Goal: Task Accomplishment & Management: Complete application form

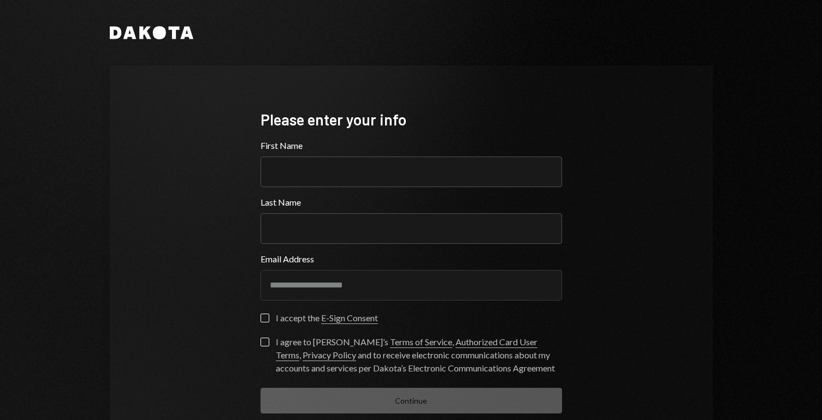
click at [176, 260] on div "**********" at bounding box center [411, 262] width 603 height 392
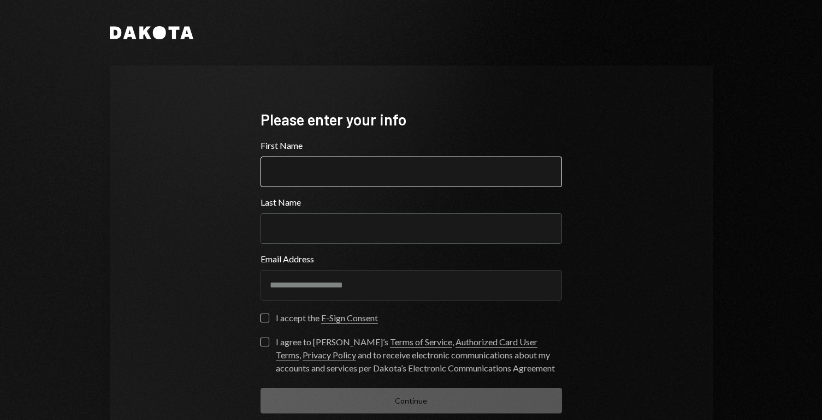
click at [306, 171] on input "First Name" at bounding box center [410, 172] width 301 height 31
type input "*******"
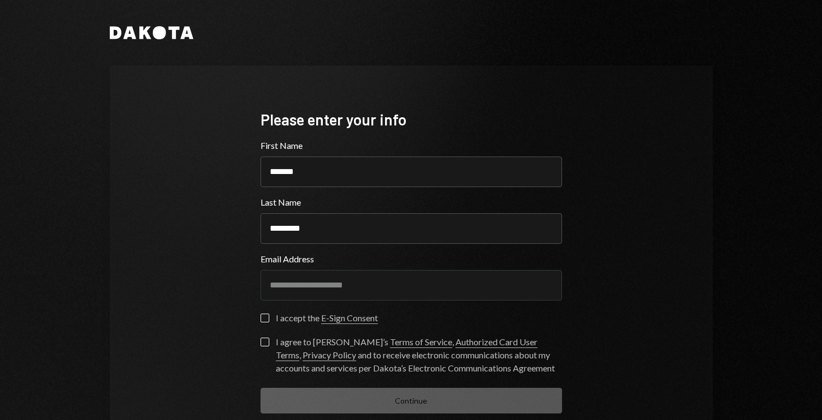
type input "*********"
click at [622, 276] on div "**********" at bounding box center [411, 262] width 603 height 392
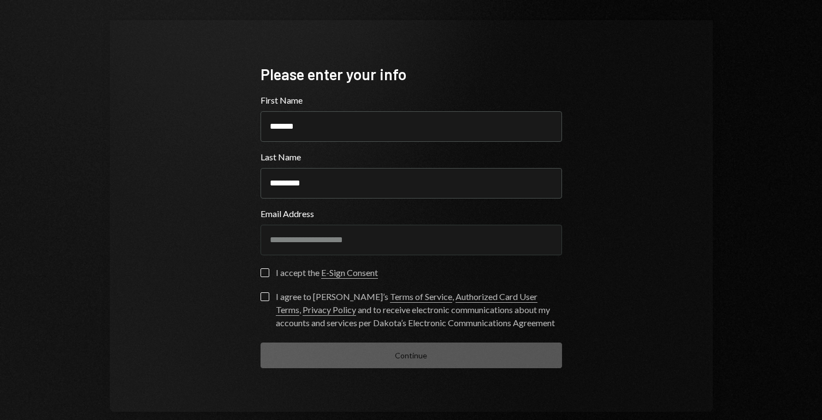
scroll to position [63, 0]
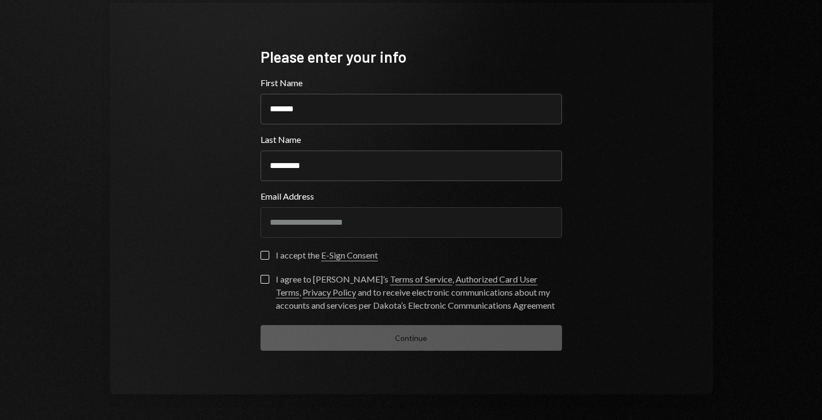
click at [262, 255] on button "I accept the E-Sign Consent" at bounding box center [264, 255] width 9 height 9
click at [260, 281] on button "I agree to Dakota’s Terms of Service , Authorized Card User Terms , Privacy Pol…" at bounding box center [264, 279] width 9 height 9
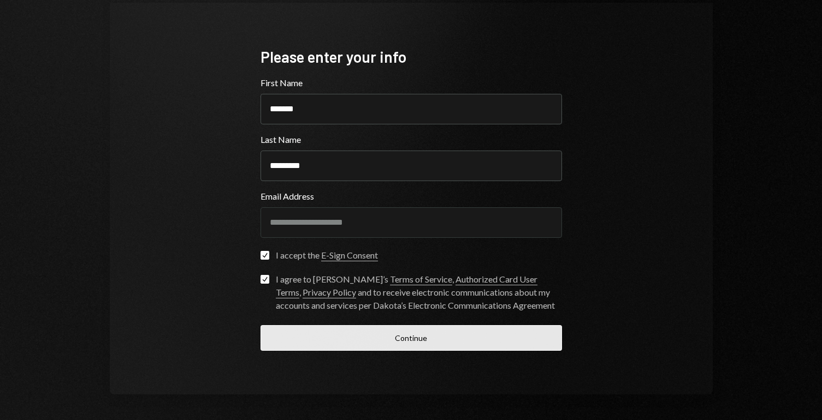
click at [376, 337] on button "Continue" at bounding box center [410, 338] width 301 height 26
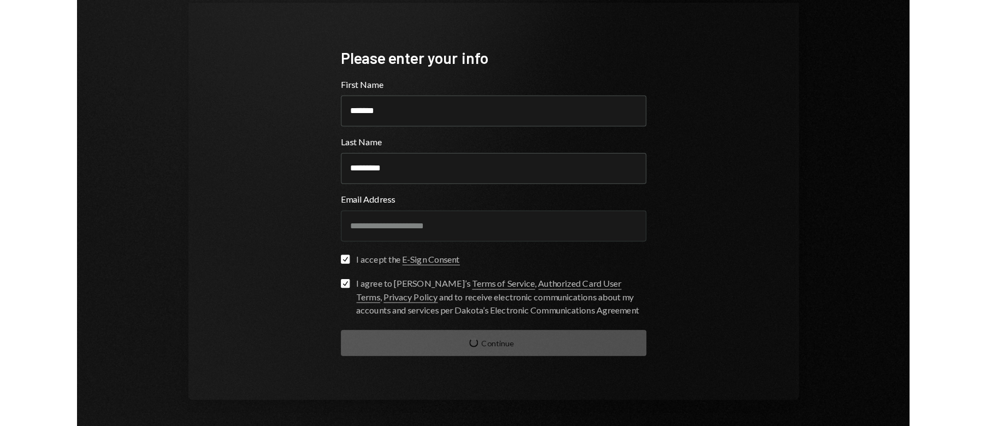
scroll to position [8, 0]
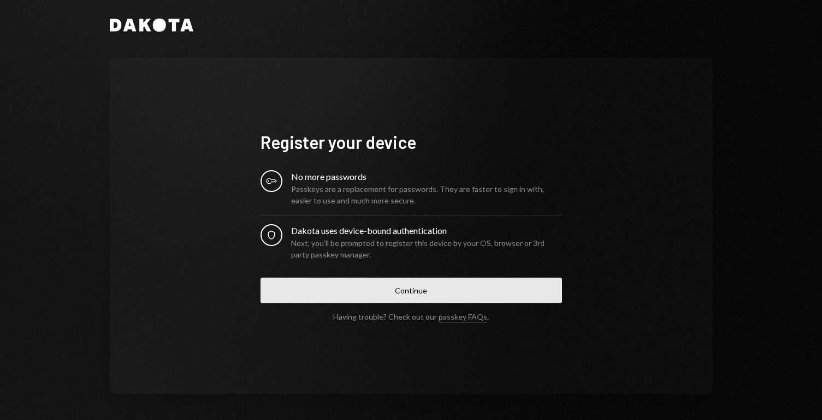
click at [394, 292] on button "Continue" at bounding box center [410, 291] width 301 height 26
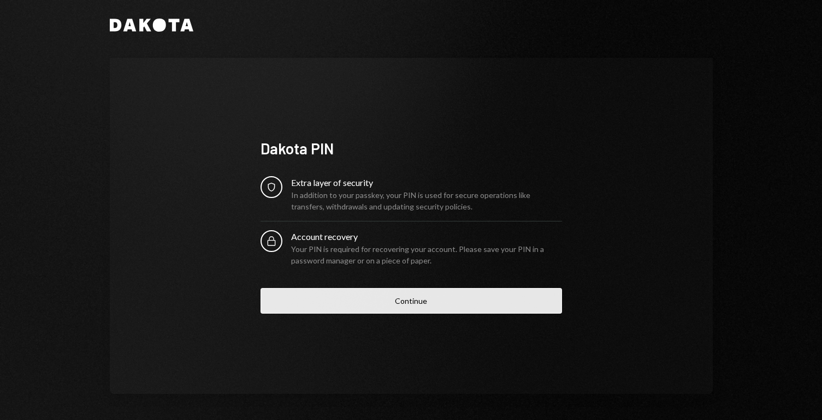
click at [365, 301] on button "Continue" at bounding box center [410, 301] width 301 height 26
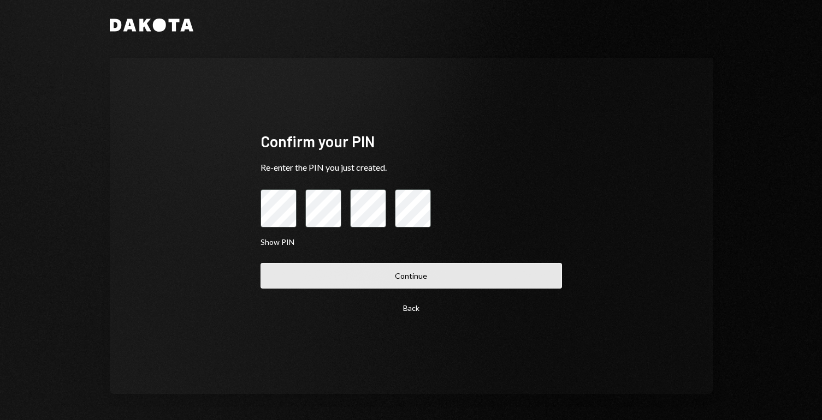
click at [331, 283] on button "Continue" at bounding box center [410, 276] width 301 height 26
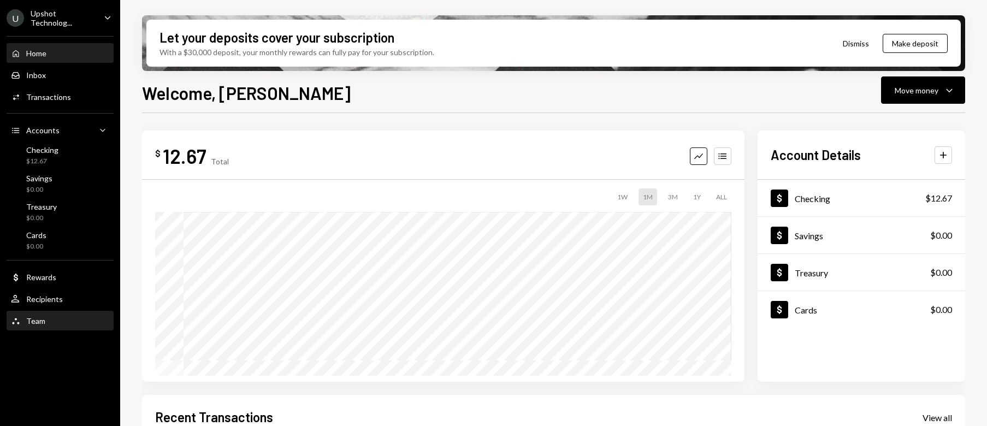
click at [68, 313] on div "Team Team" at bounding box center [60, 321] width 98 height 19
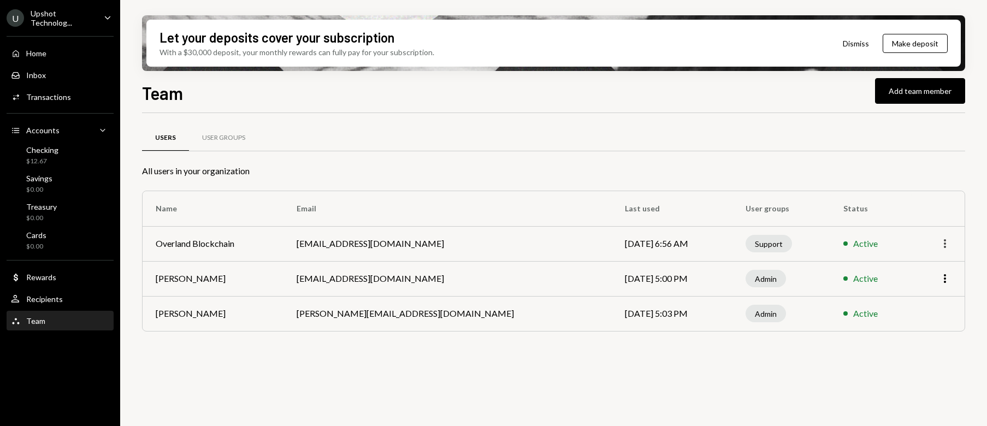
click at [821, 242] on icon "More" at bounding box center [944, 243] width 13 height 13
click at [821, 243] on icon "More" at bounding box center [944, 243] width 13 height 13
click at [55, 159] on div "$12.67" at bounding box center [42, 161] width 32 height 9
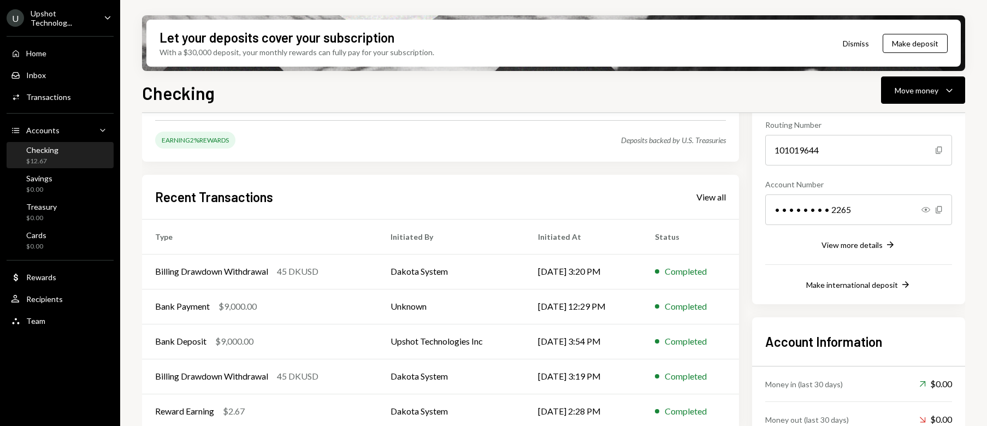
scroll to position [168, 0]
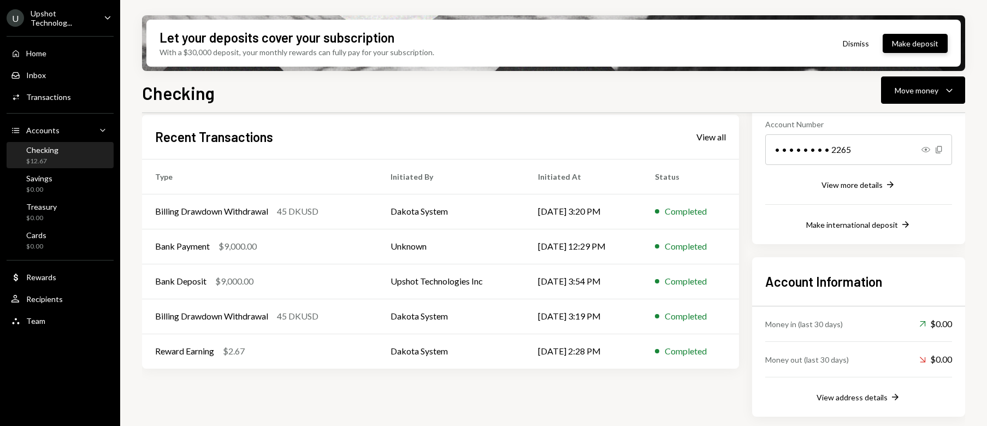
click at [821, 46] on button "Make deposit" at bounding box center [914, 43] width 65 height 19
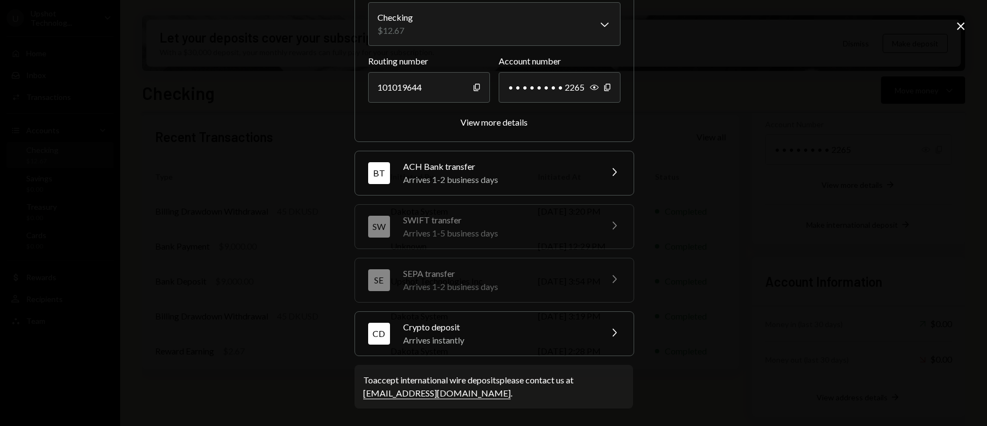
scroll to position [0, 0]
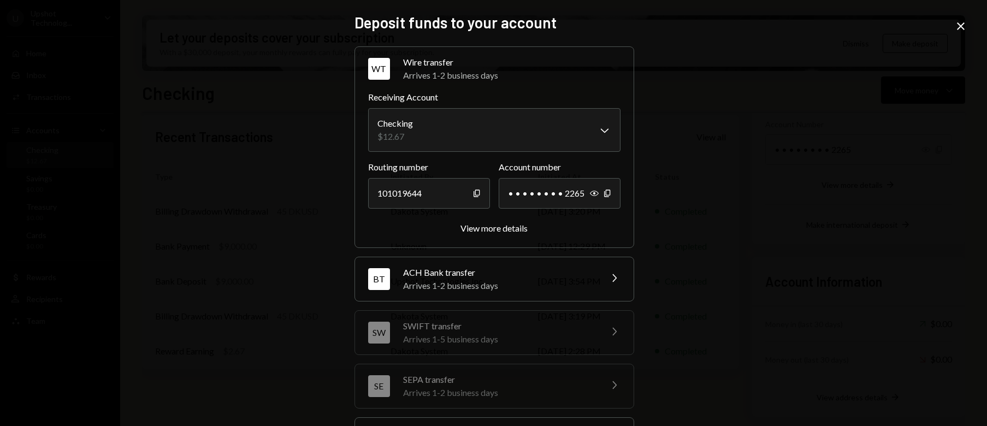
click at [821, 28] on icon at bounding box center [960, 26] width 8 height 8
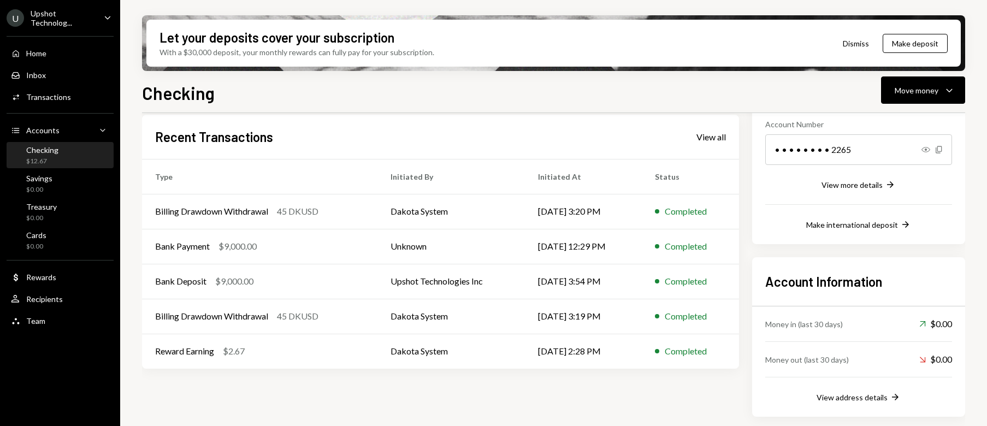
click at [95, 20] on div "U Upshot Technolog... Caret Down" at bounding box center [60, 18] width 120 height 19
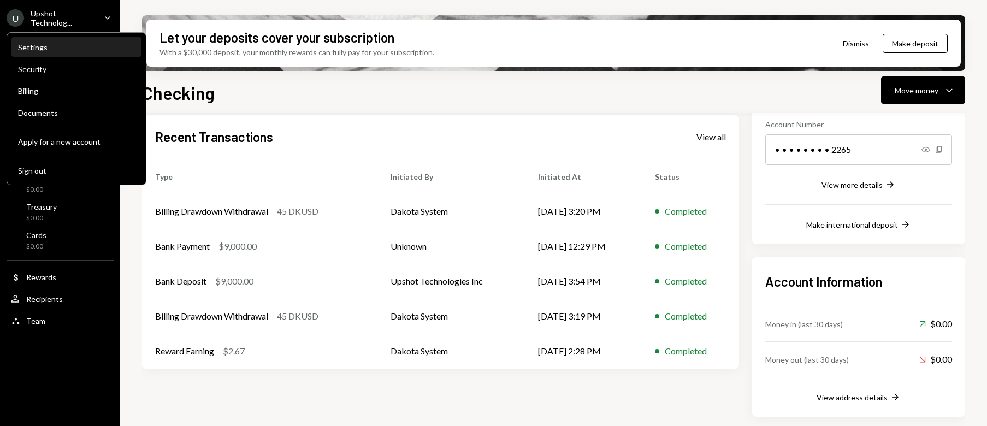
click at [85, 50] on div "Settings" at bounding box center [76, 47] width 117 height 9
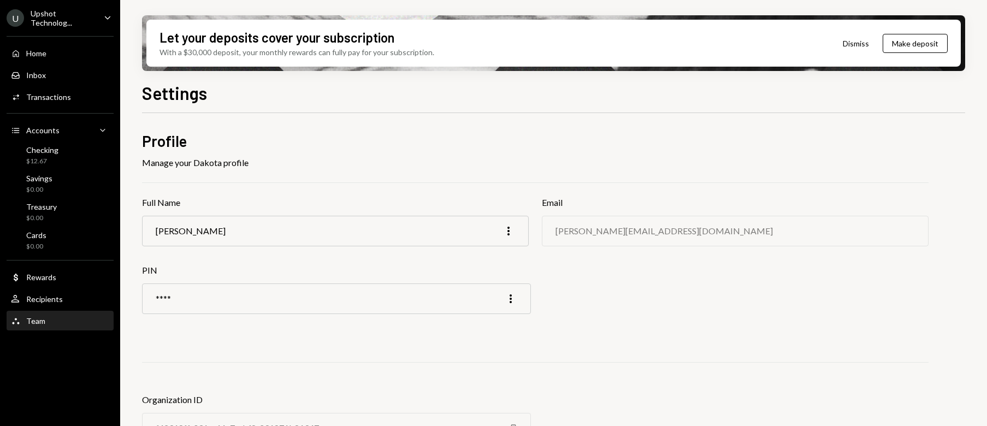
click at [63, 324] on div "Team Team" at bounding box center [60, 321] width 98 height 10
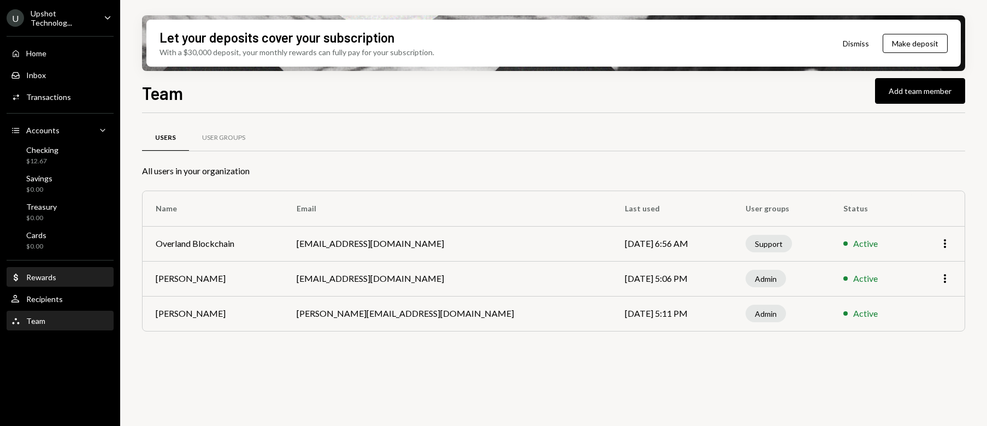
click at [81, 272] on div "Dollar Rewards" at bounding box center [60, 277] width 98 height 10
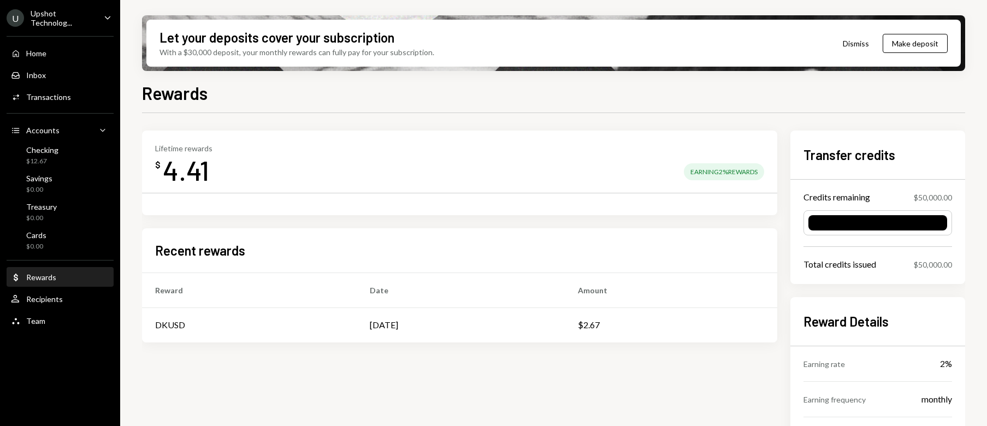
click at [103, 15] on icon "Caret Down" at bounding box center [108, 17] width 12 height 12
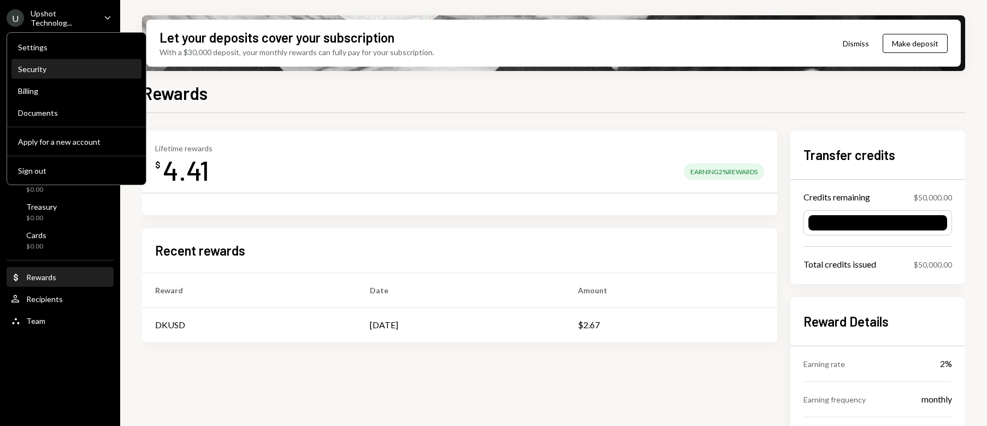
click at [57, 72] on div "Security" at bounding box center [76, 68] width 117 height 9
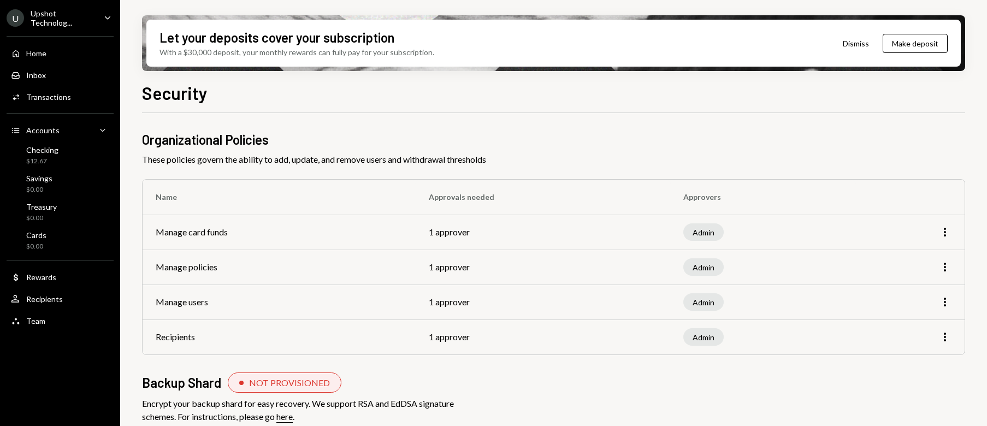
click at [79, 20] on div "Upshot Technolog..." at bounding box center [63, 18] width 64 height 19
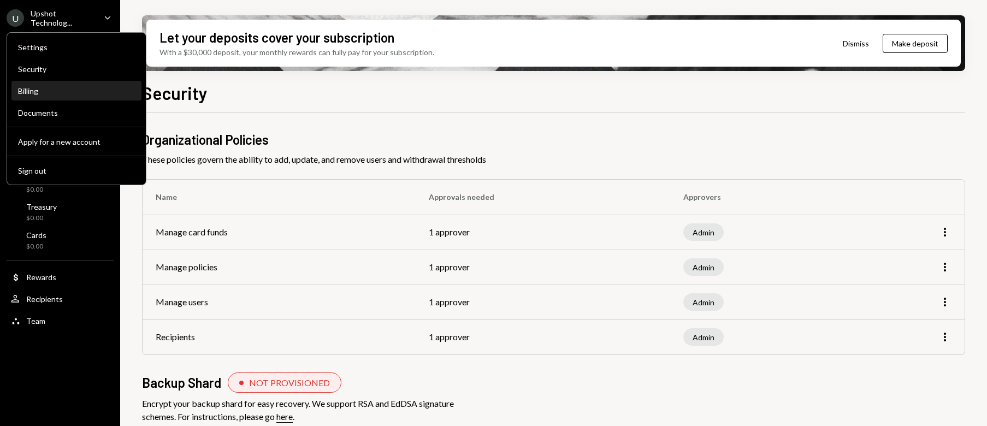
click at [66, 92] on div "Billing" at bounding box center [76, 90] width 117 height 9
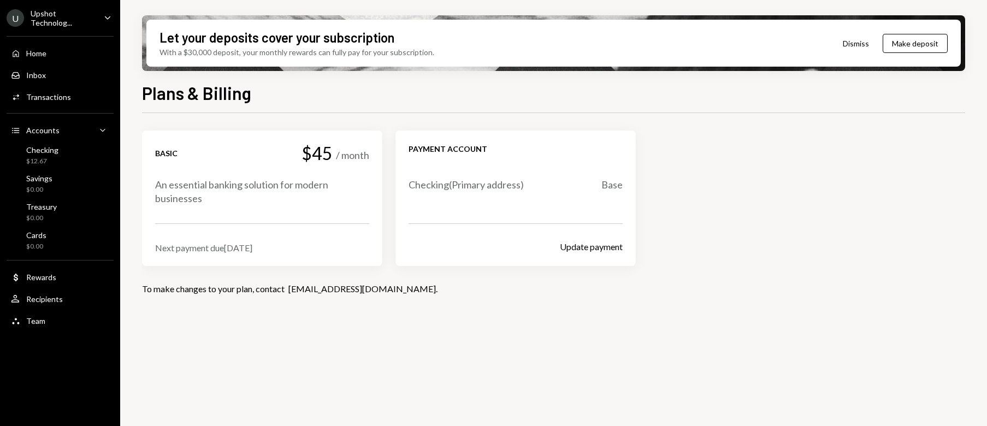
click at [74, 17] on div "Upshot Technolog..." at bounding box center [63, 18] width 64 height 19
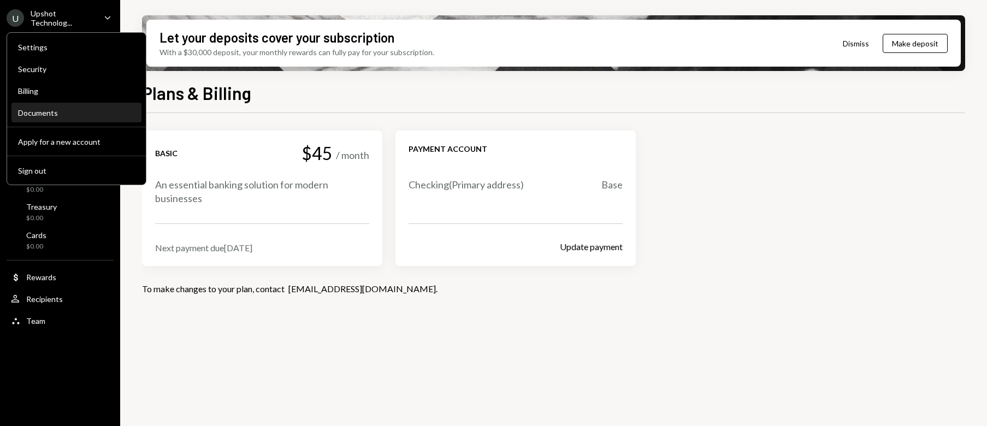
click at [78, 108] on div "Documents" at bounding box center [76, 112] width 117 height 9
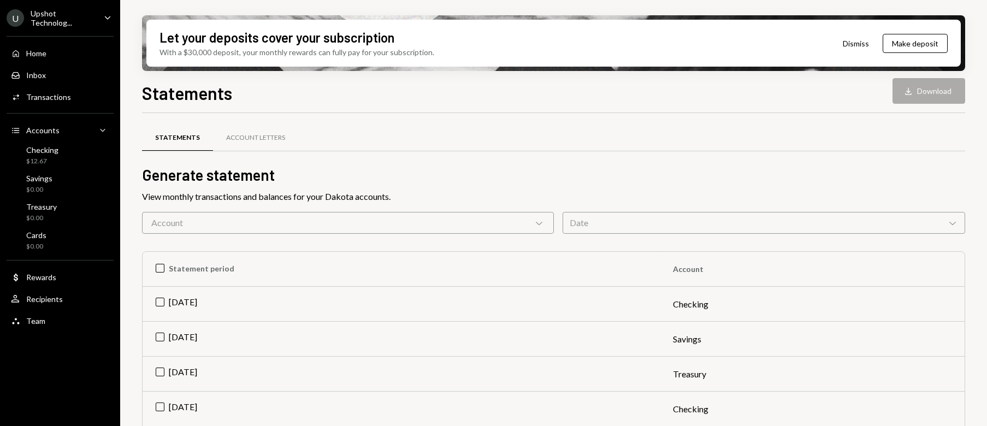
click at [75, 26] on div "Upshot Technolog..." at bounding box center [63, 18] width 64 height 19
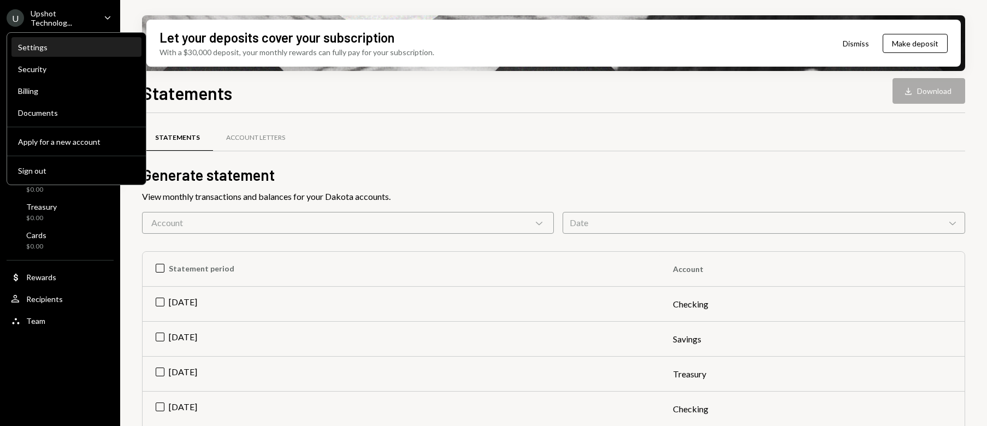
click at [76, 49] on div "Settings" at bounding box center [76, 47] width 117 height 9
